Goal: Information Seeking & Learning: Learn about a topic

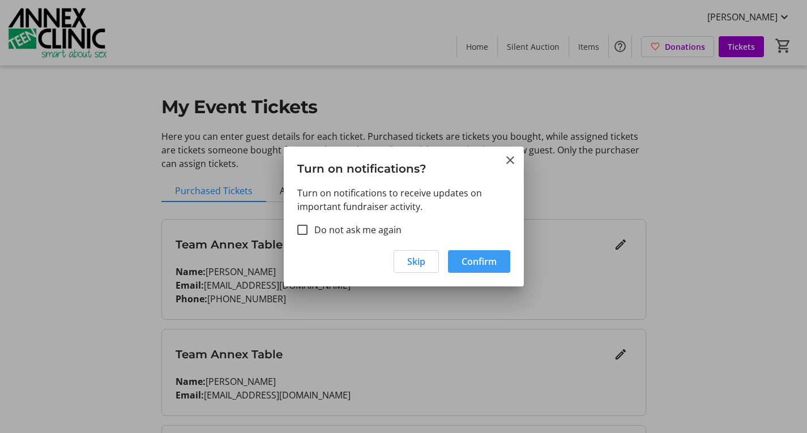
click at [477, 266] on span "Confirm" at bounding box center [479, 262] width 35 height 14
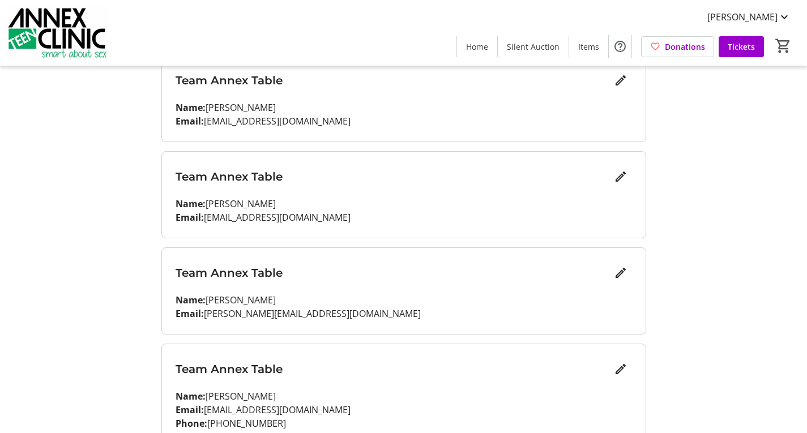
scroll to position [427, 0]
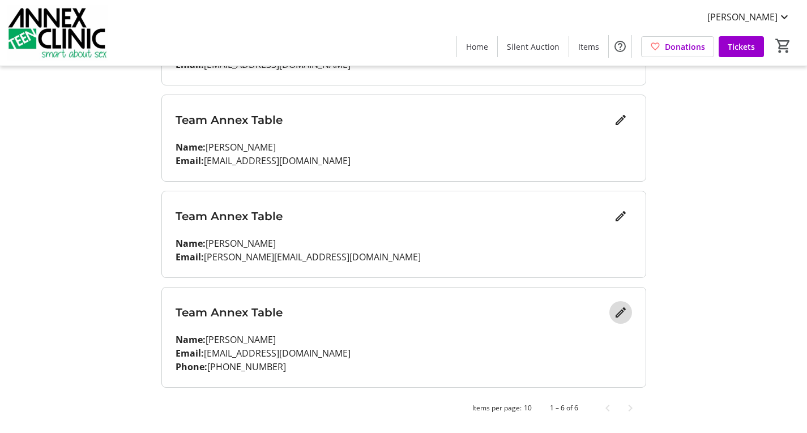
click at [620, 313] on mat-icon "Edit" at bounding box center [621, 313] width 14 height 14
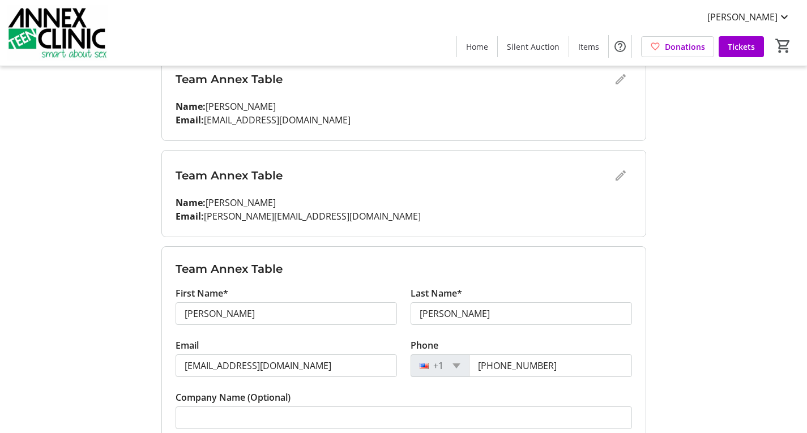
scroll to position [540, 0]
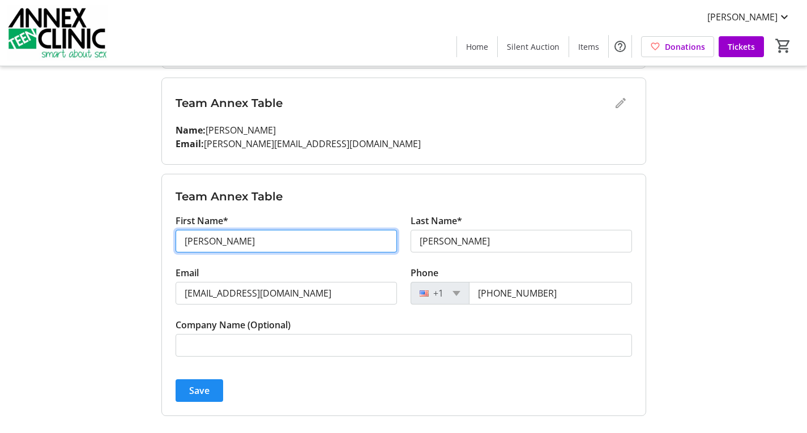
drag, startPoint x: 233, startPoint y: 237, endPoint x: 163, endPoint y: 237, distance: 69.7
click at [163, 237] on form "Team Annex Table First Name* [PERSON_NAME] Last Name* [PERSON_NAME] Email [PERS…" at bounding box center [404, 294] width 484 height 241
type input "[PERSON_NAME]"
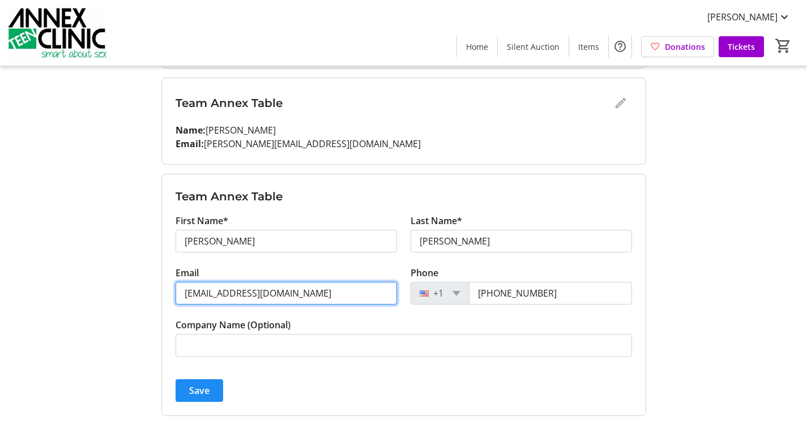
drag, startPoint x: 335, startPoint y: 294, endPoint x: 137, endPoint y: 290, distance: 197.7
click at [297, 293] on input "[EMAIL_ADDRESS][DOMAIN_NAME]" at bounding box center [286, 293] width 221 height 23
type input "[EMAIL_ADDRESS][DOMAIN_NAME]"
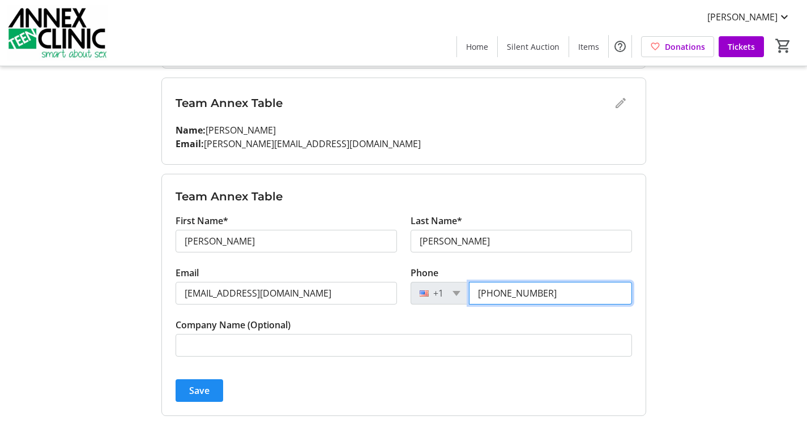
drag, startPoint x: 566, startPoint y: 292, endPoint x: 502, endPoint y: 292, distance: 64.0
click at [502, 292] on input "[PHONE_NUMBER]" at bounding box center [550, 293] width 163 height 23
type input "[PHONE_NUMBER]"
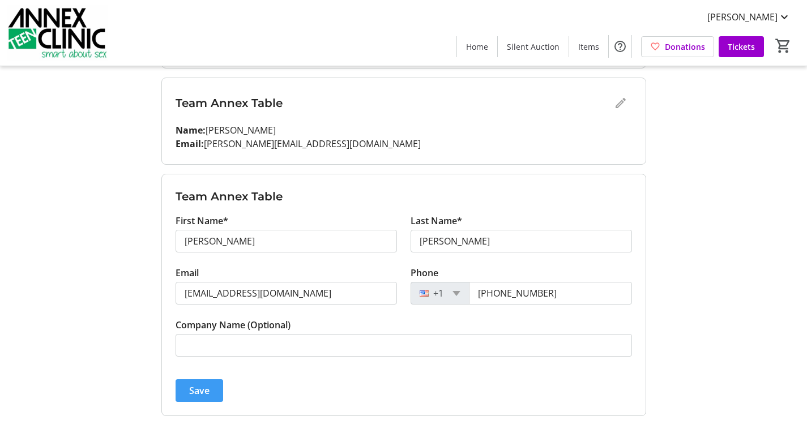
click at [196, 392] on span "Save" at bounding box center [199, 391] width 20 height 14
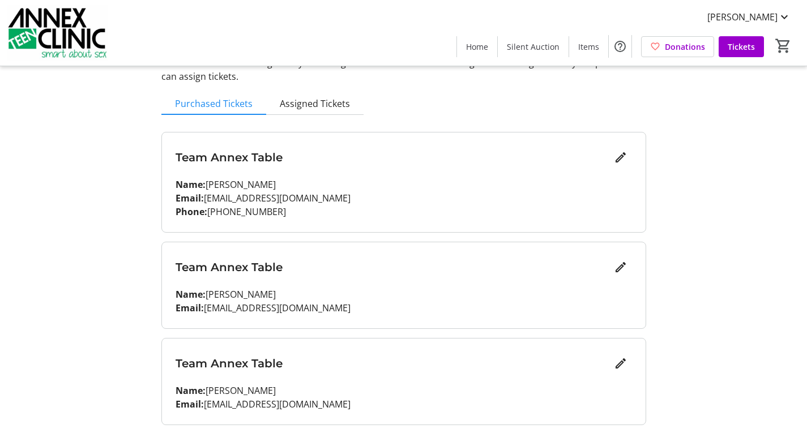
scroll to position [0, 0]
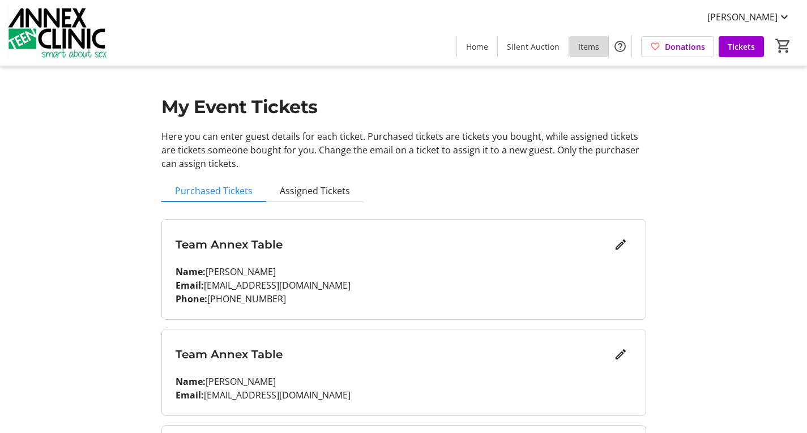
click at [592, 44] on span "Items" at bounding box center [588, 47] width 21 height 12
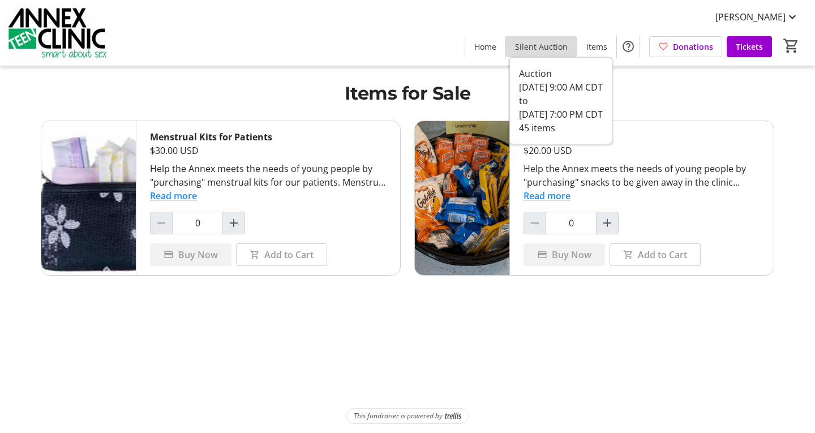
click at [547, 46] on span "Silent Auction" at bounding box center [541, 47] width 53 height 12
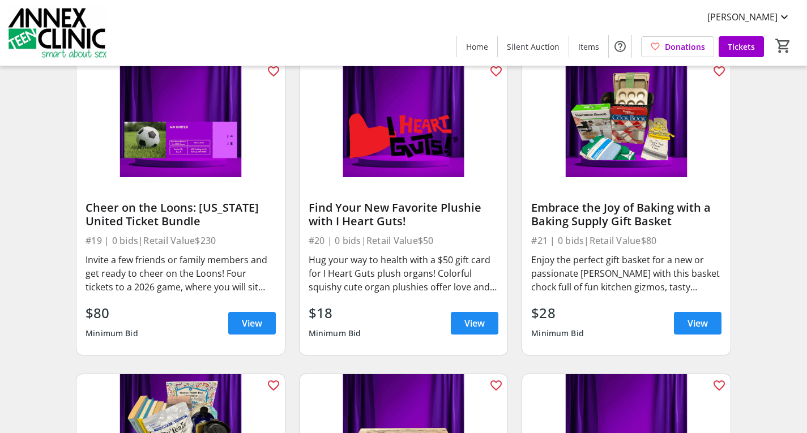
scroll to position [1982, 0]
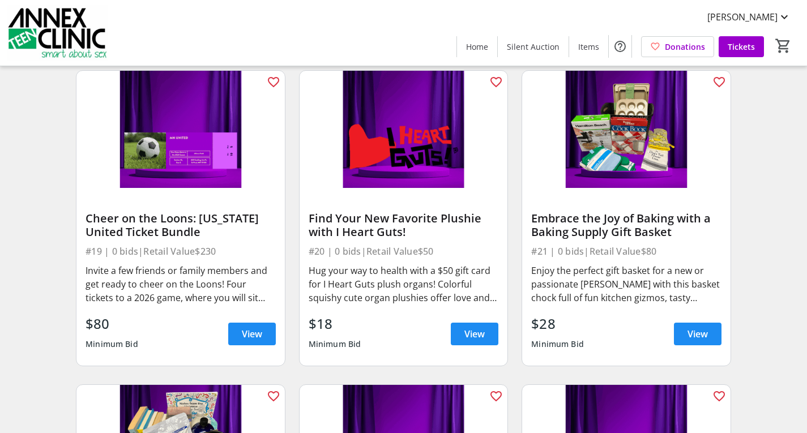
click at [210, 187] on img at bounding box center [180, 129] width 208 height 117
click at [240, 335] on span at bounding box center [252, 334] width 48 height 27
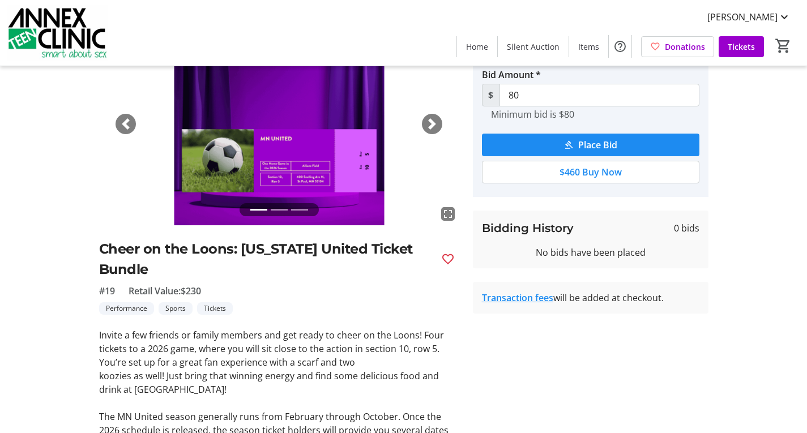
scroll to position [29, 0]
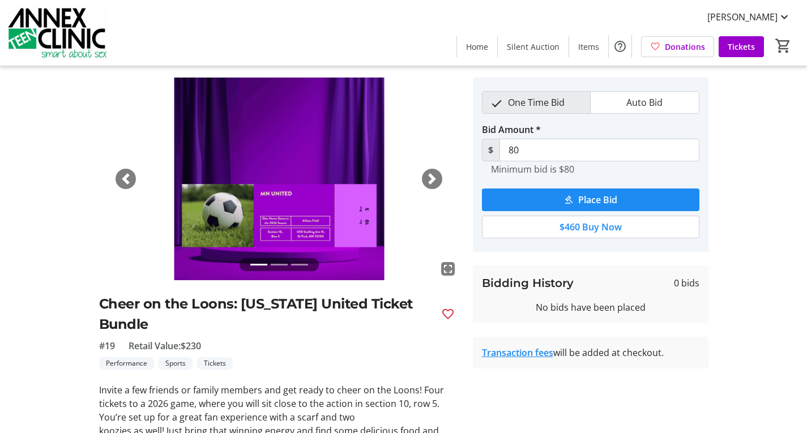
click at [438, 177] on div "Next" at bounding box center [432, 179] width 20 height 20
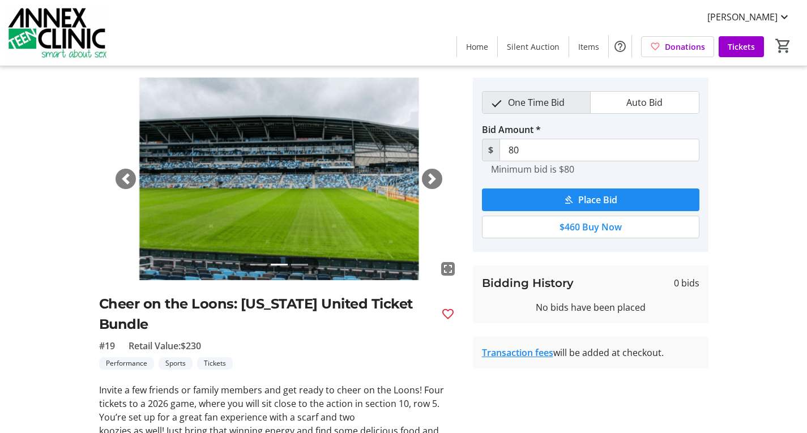
click at [437, 180] on span "button" at bounding box center [431, 178] width 11 height 11
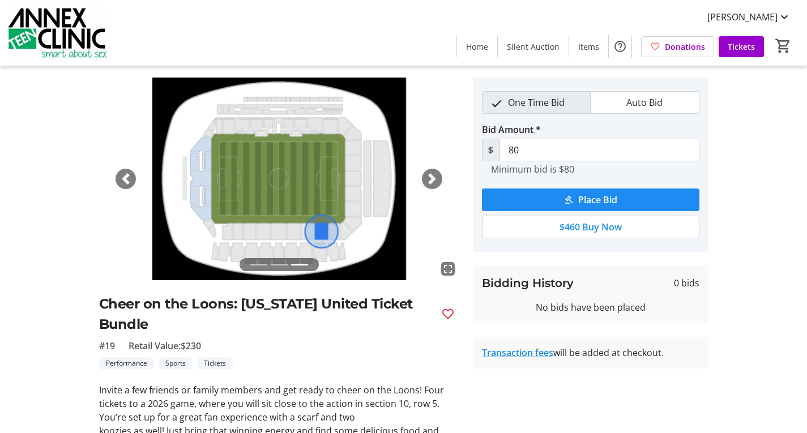
click at [122, 179] on span "button" at bounding box center [125, 178] width 11 height 11
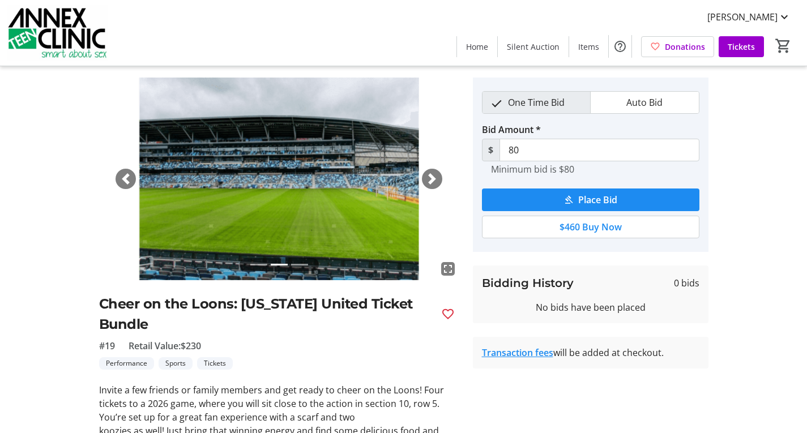
click at [122, 179] on span "button" at bounding box center [125, 178] width 11 height 11
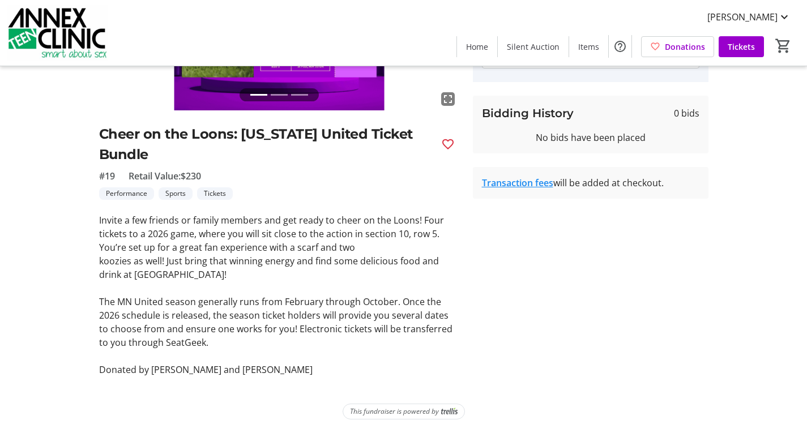
scroll to position [0, 0]
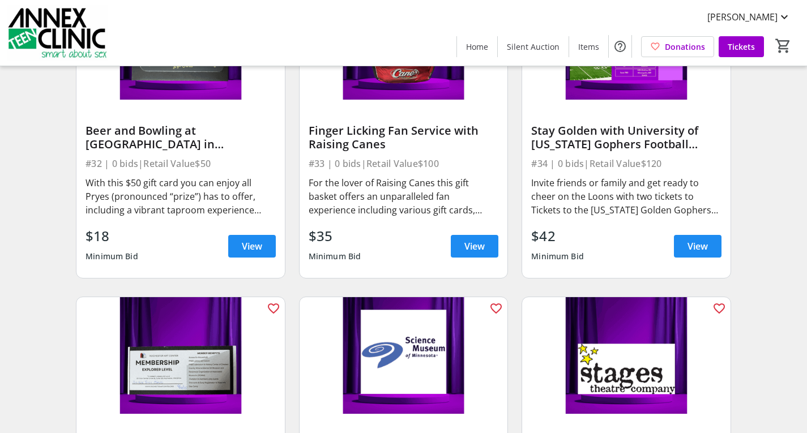
scroll to position [3341, 0]
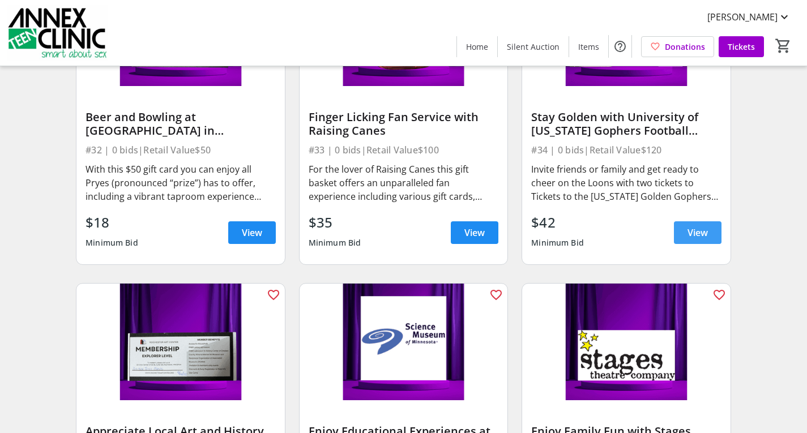
click at [686, 229] on span at bounding box center [698, 232] width 48 height 27
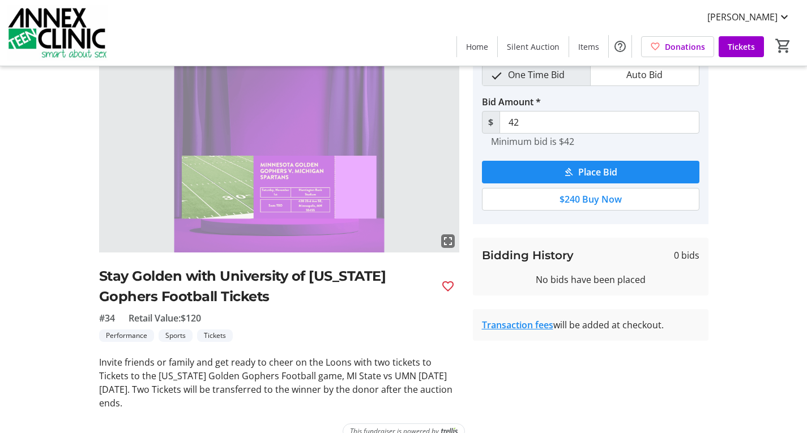
scroll to position [77, 0]
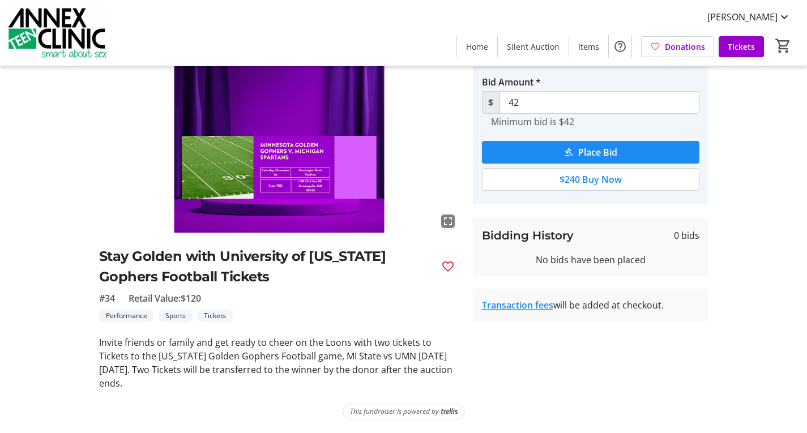
click at [294, 168] on img at bounding box center [279, 131] width 360 height 203
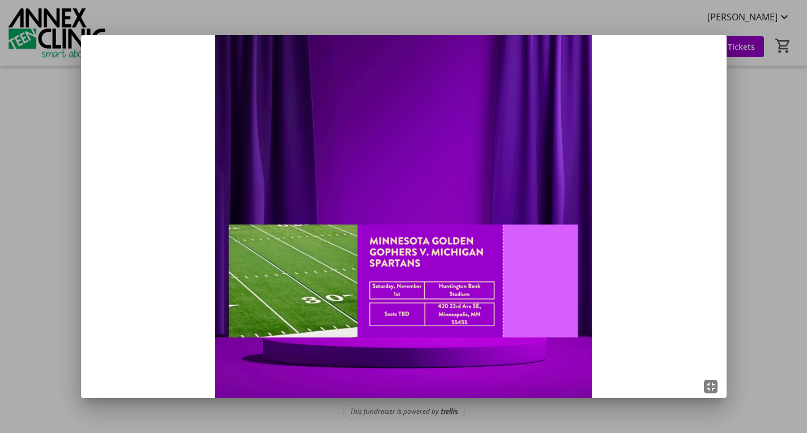
scroll to position [0, 0]
click at [753, 106] on div at bounding box center [403, 216] width 807 height 433
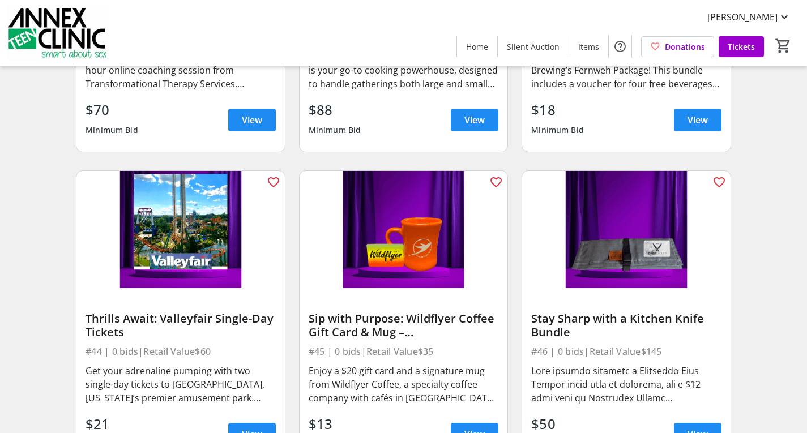
scroll to position [4417, 0]
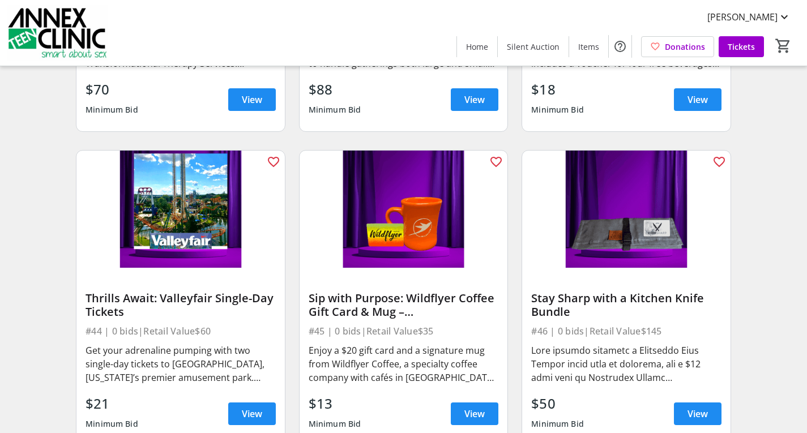
click at [644, 254] on img at bounding box center [626, 209] width 208 height 117
click at [629, 300] on div "Stay Sharp with a Kitchen Knife Bundle" at bounding box center [626, 305] width 190 height 27
click at [678, 416] on span at bounding box center [698, 413] width 48 height 27
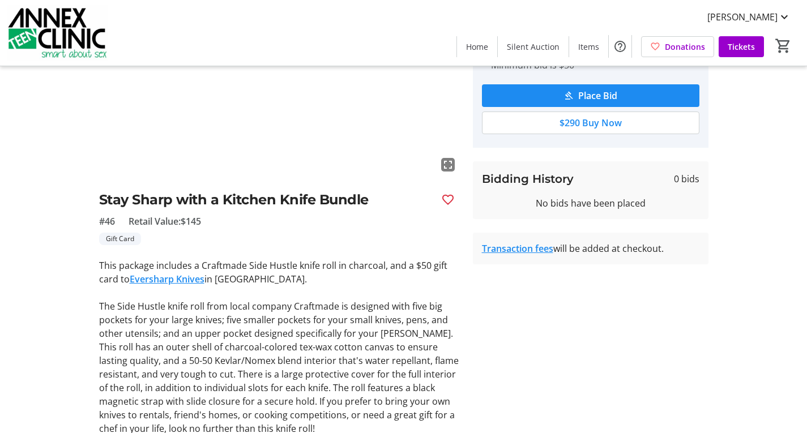
scroll to position [20, 0]
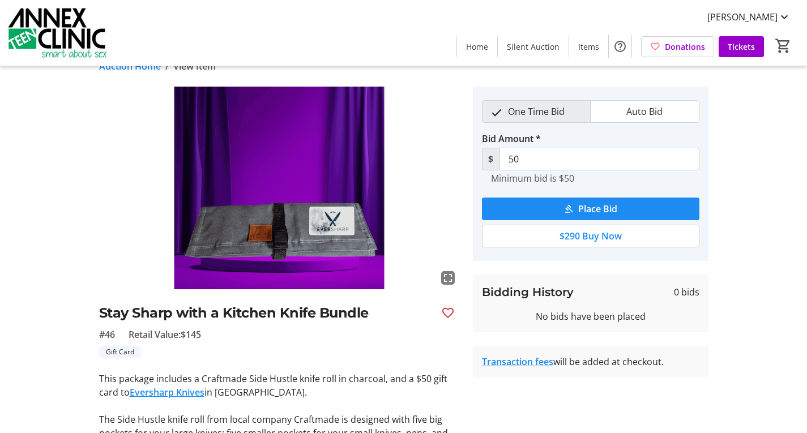
click at [258, 202] on img at bounding box center [279, 188] width 360 height 203
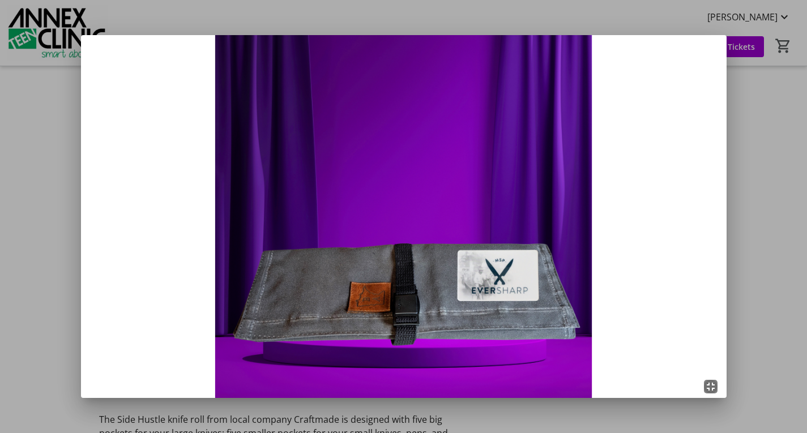
click at [763, 178] on div at bounding box center [403, 216] width 807 height 433
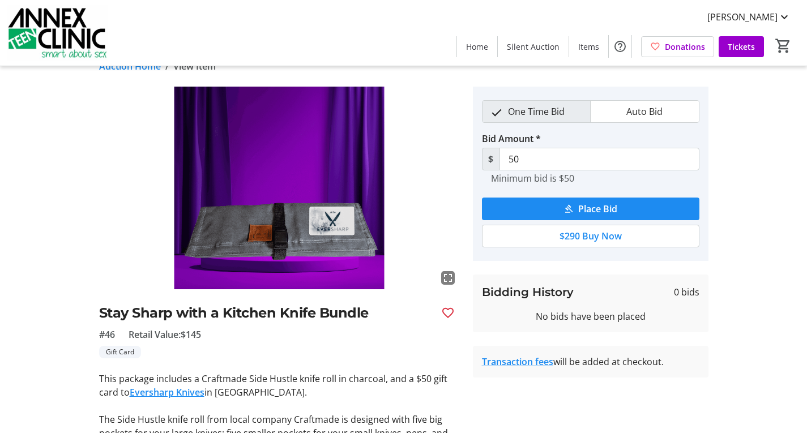
scroll to position [20, 0]
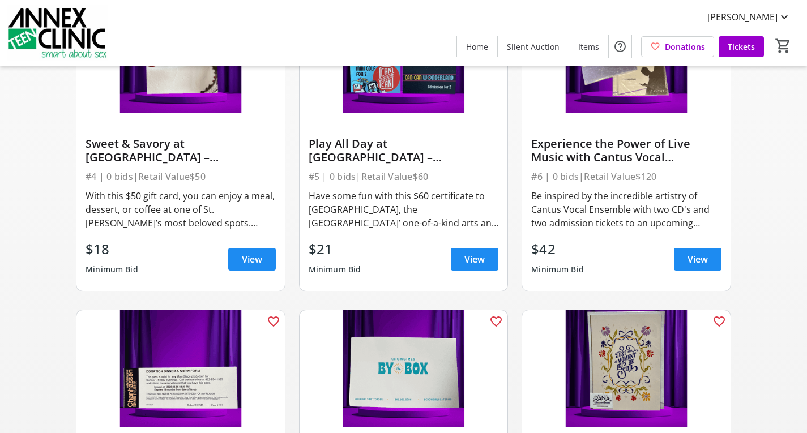
scroll to position [330, 0]
